Goal: Information Seeking & Learning: Learn about a topic

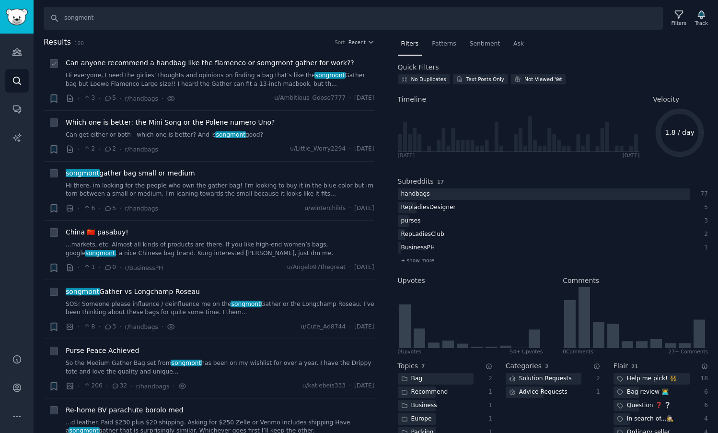
click at [263, 68] on span "Can anyone recommend a handbag like the flamenco or somgmont gather for work??" at bounding box center [210, 63] width 288 height 10
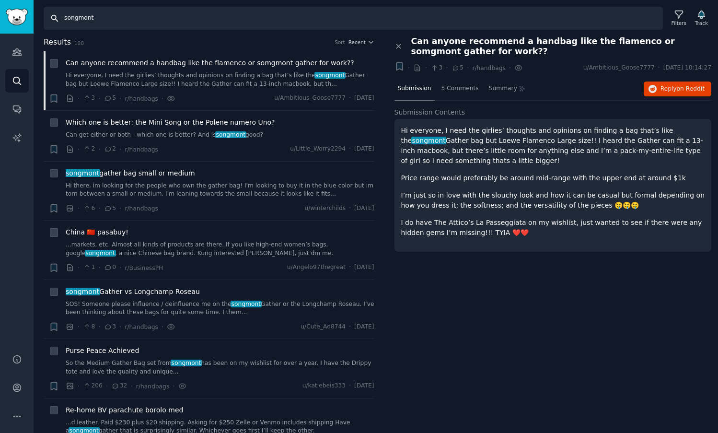
click at [138, 22] on input "songmont" at bounding box center [353, 18] width 619 height 23
click at [130, 23] on input "songmont" at bounding box center [353, 18] width 619 height 23
click at [13, 55] on icon "Sidebar" at bounding box center [17, 52] width 10 height 10
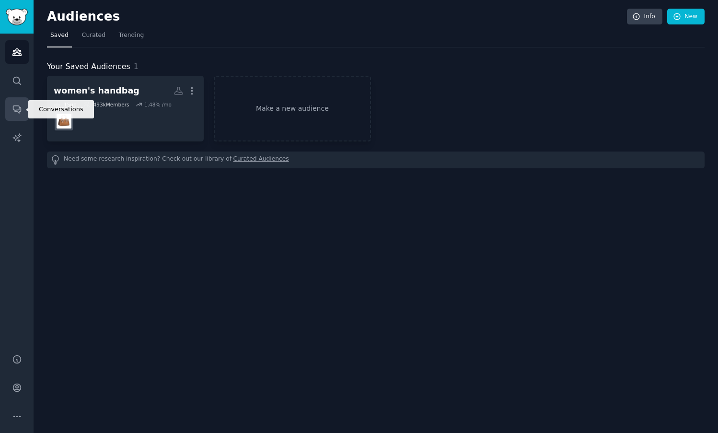
click at [14, 108] on icon "Sidebar" at bounding box center [17, 109] width 10 height 10
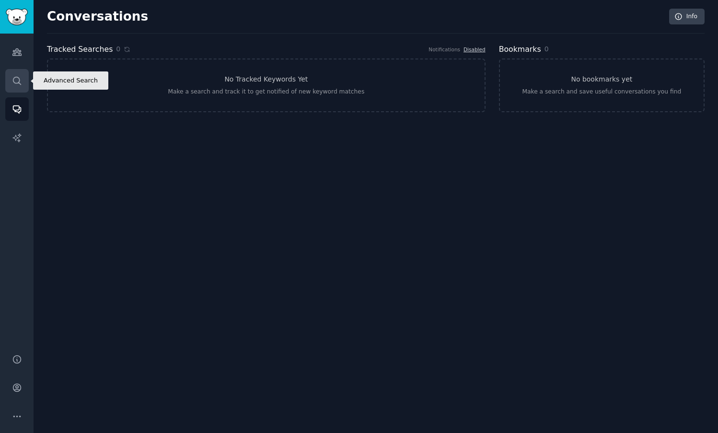
click at [19, 82] on icon "Sidebar" at bounding box center [17, 81] width 8 height 8
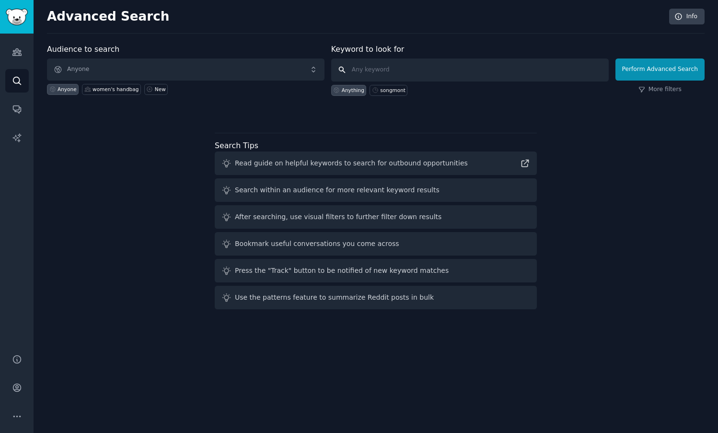
click at [390, 73] on input "text" at bounding box center [469, 69] width 277 height 23
click at [391, 92] on div "songmont" at bounding box center [392, 90] width 25 height 7
type input "songmont"
click at [650, 69] on button "Perform Advanced Search" at bounding box center [659, 69] width 89 height 22
